Goal: Transaction & Acquisition: Download file/media

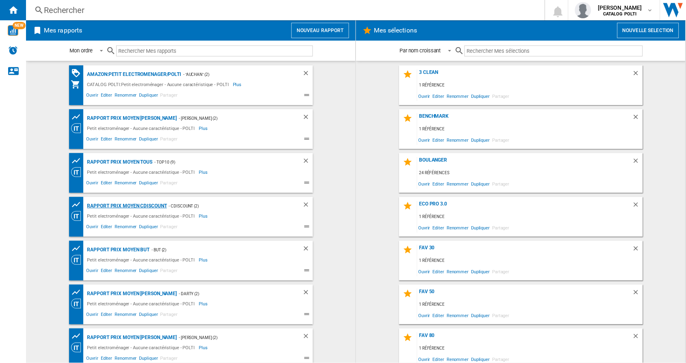
click at [150, 206] on div "Rapport Prix Moyen CDiscount" at bounding box center [126, 206] width 82 height 10
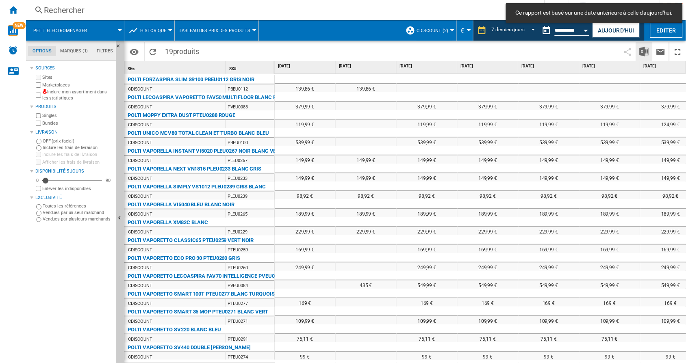
click at [644, 52] on img "Télécharger au format Excel" at bounding box center [645, 52] width 10 height 10
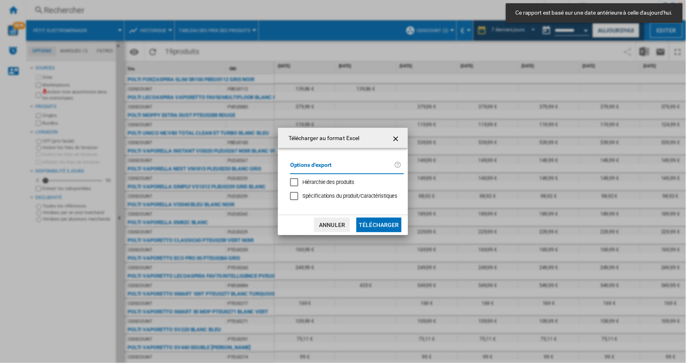
click at [347, 228] on button "Annuler" at bounding box center [332, 225] width 36 height 15
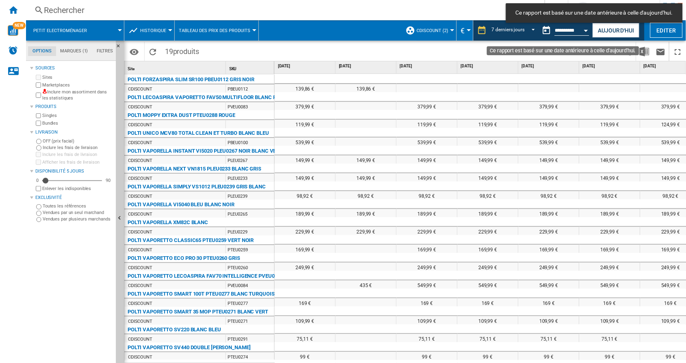
click at [586, 28] on button "Open calendar" at bounding box center [586, 29] width 15 height 15
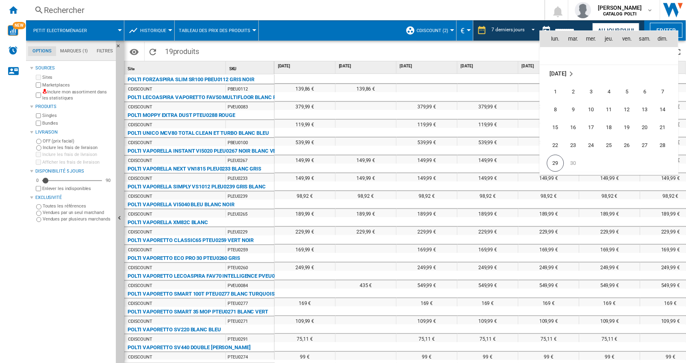
scroll to position [3878, 0]
click at [557, 143] on span "29" at bounding box center [555, 145] width 17 height 17
type input "**********"
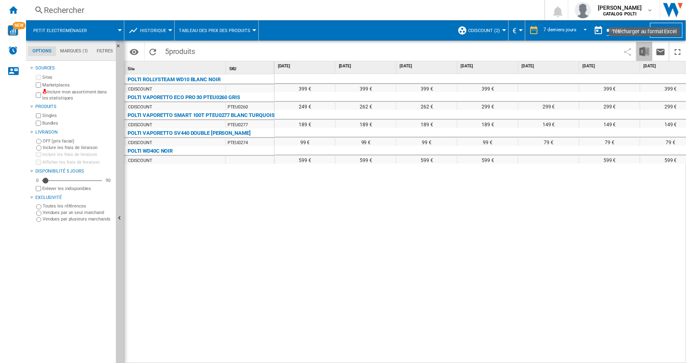
click at [648, 53] on img "Télécharger au format Excel" at bounding box center [645, 52] width 10 height 10
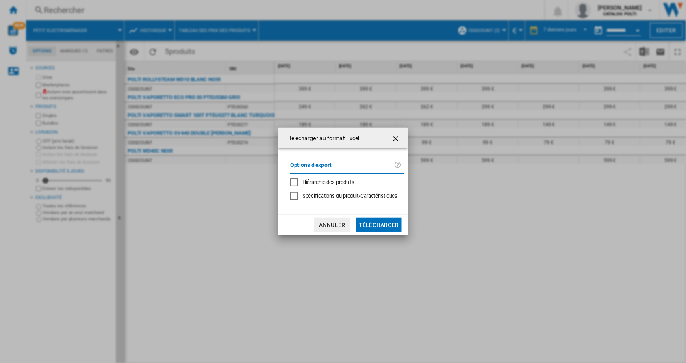
click at [387, 224] on button "Télécharger" at bounding box center [378, 225] width 45 height 15
